Goal: Task Accomplishment & Management: Manage account settings

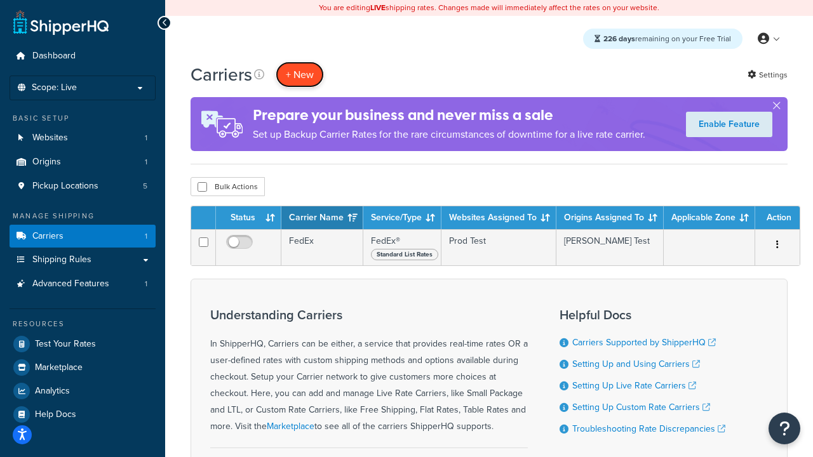
click at [300, 74] on button "+ New" at bounding box center [300, 75] width 48 height 26
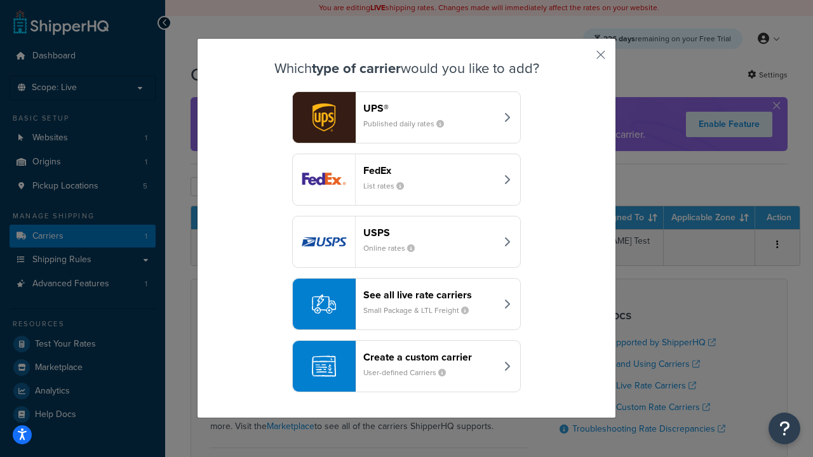
click at [407, 180] on div "FedEx List rates" at bounding box center [429, 180] width 133 height 30
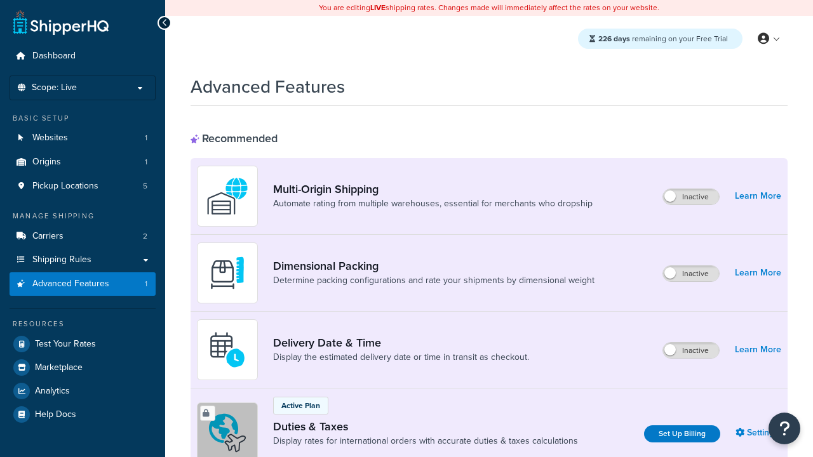
scroll to position [412, 0]
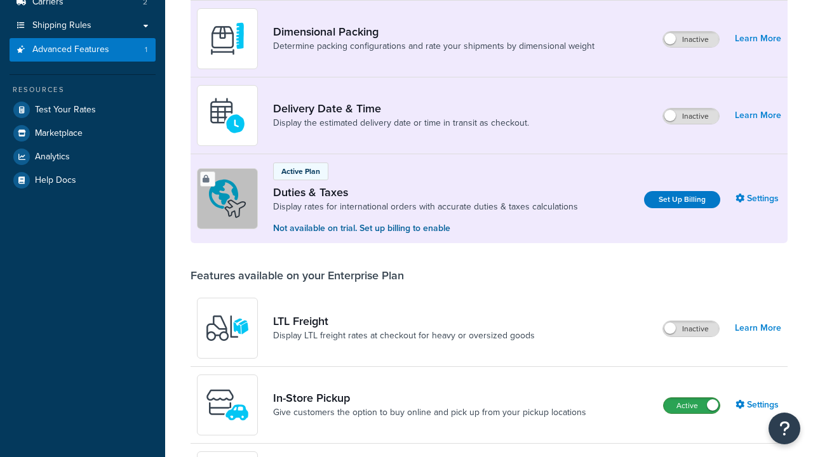
click at [692, 398] on label "Active" at bounding box center [692, 405] width 56 height 15
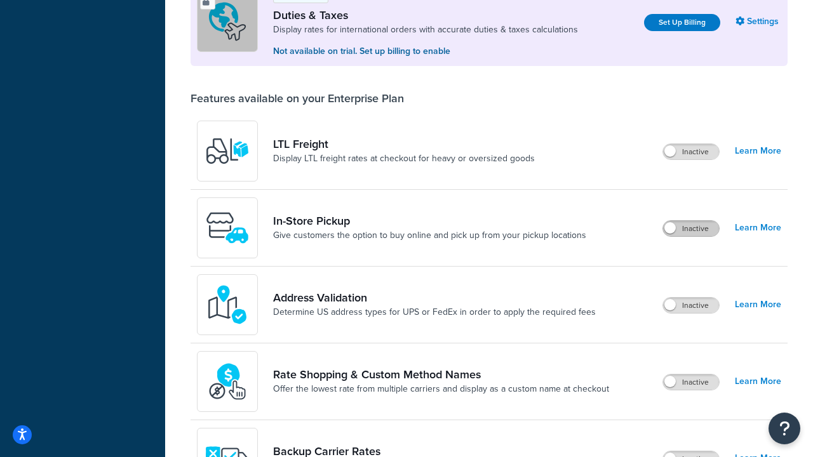
scroll to position [388, 0]
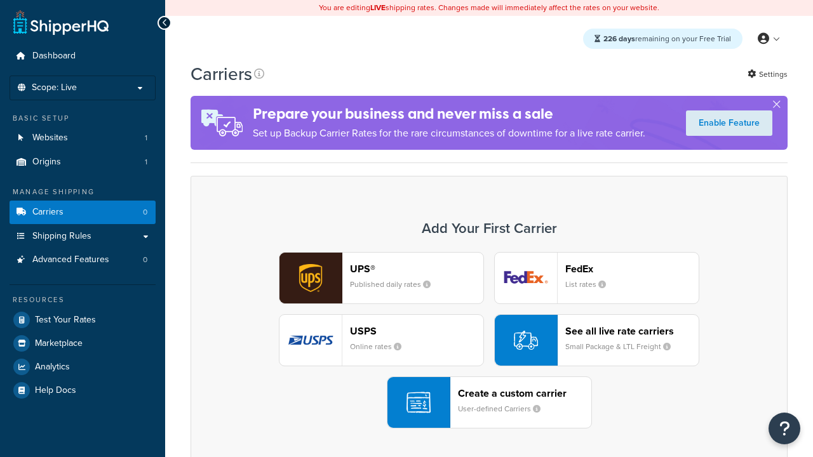
click at [489, 341] on div "UPS® Published daily rates FedEx List rates USPS Online rates See all live rate…" at bounding box center [489, 340] width 571 height 177
click at [632, 269] on header "FedEx" at bounding box center [631, 269] width 133 height 12
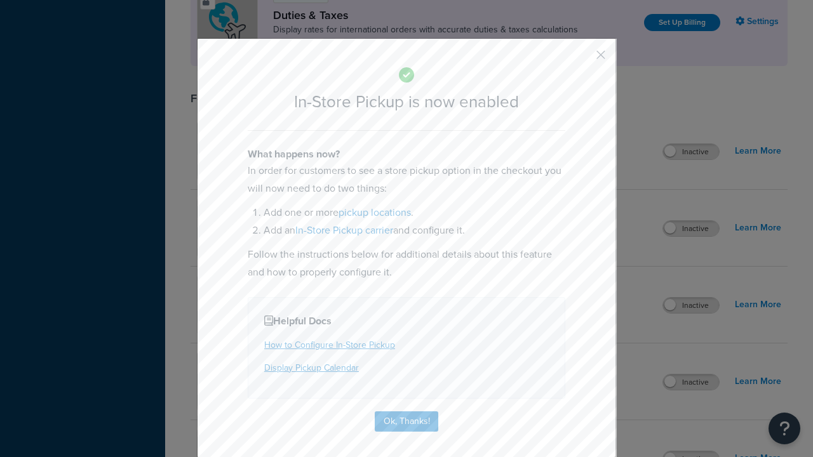
click at [582, 59] on button "button" at bounding box center [582, 59] width 3 height 3
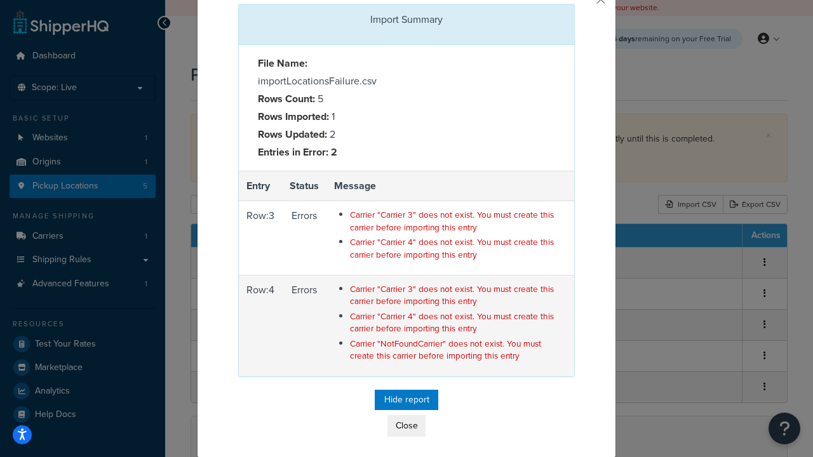
scroll to position [55, 0]
